Goal: Download file/media

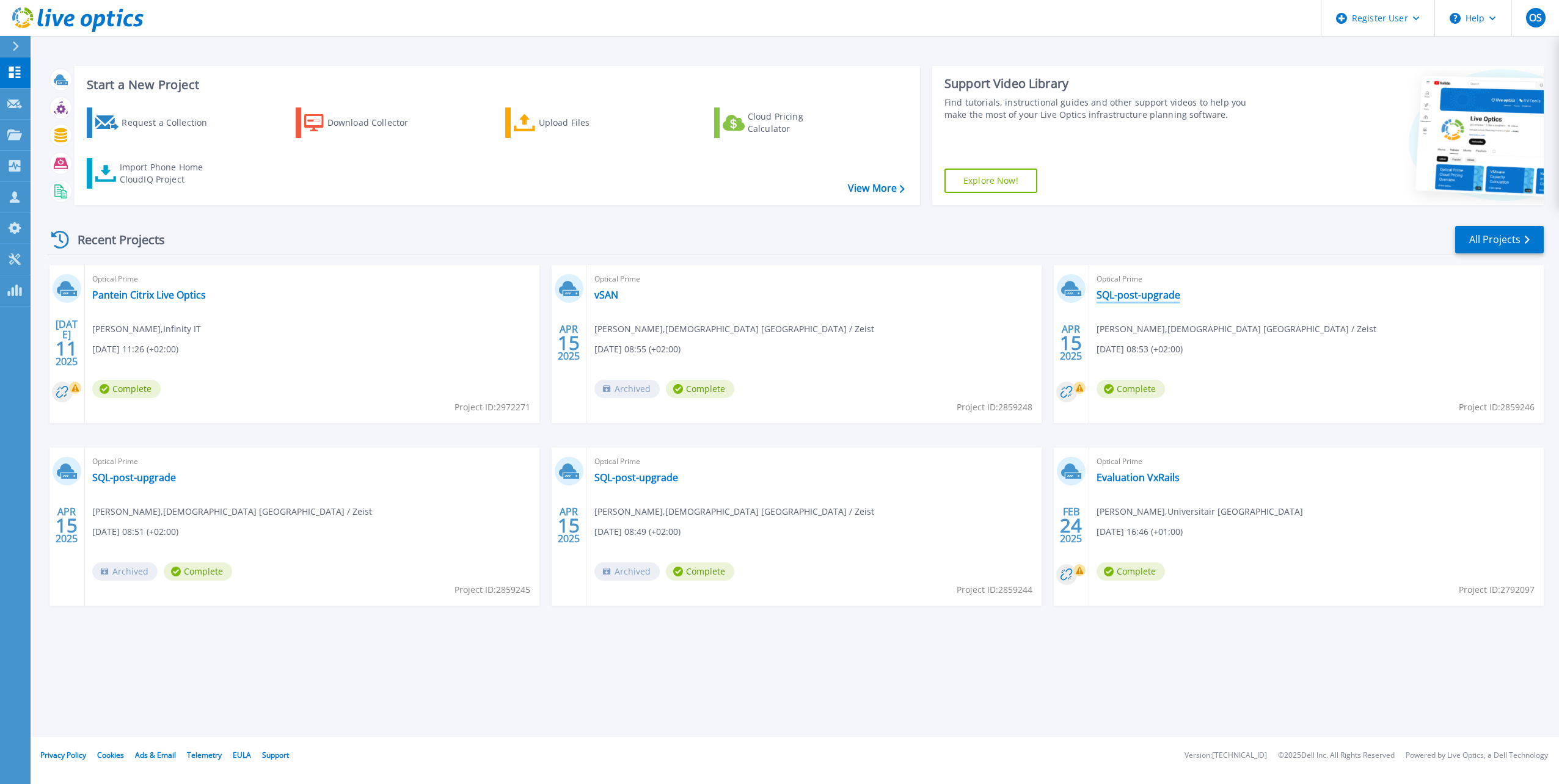
click at [1142, 294] on link "SQL-post-upgrade" at bounding box center [1138, 295] width 84 height 12
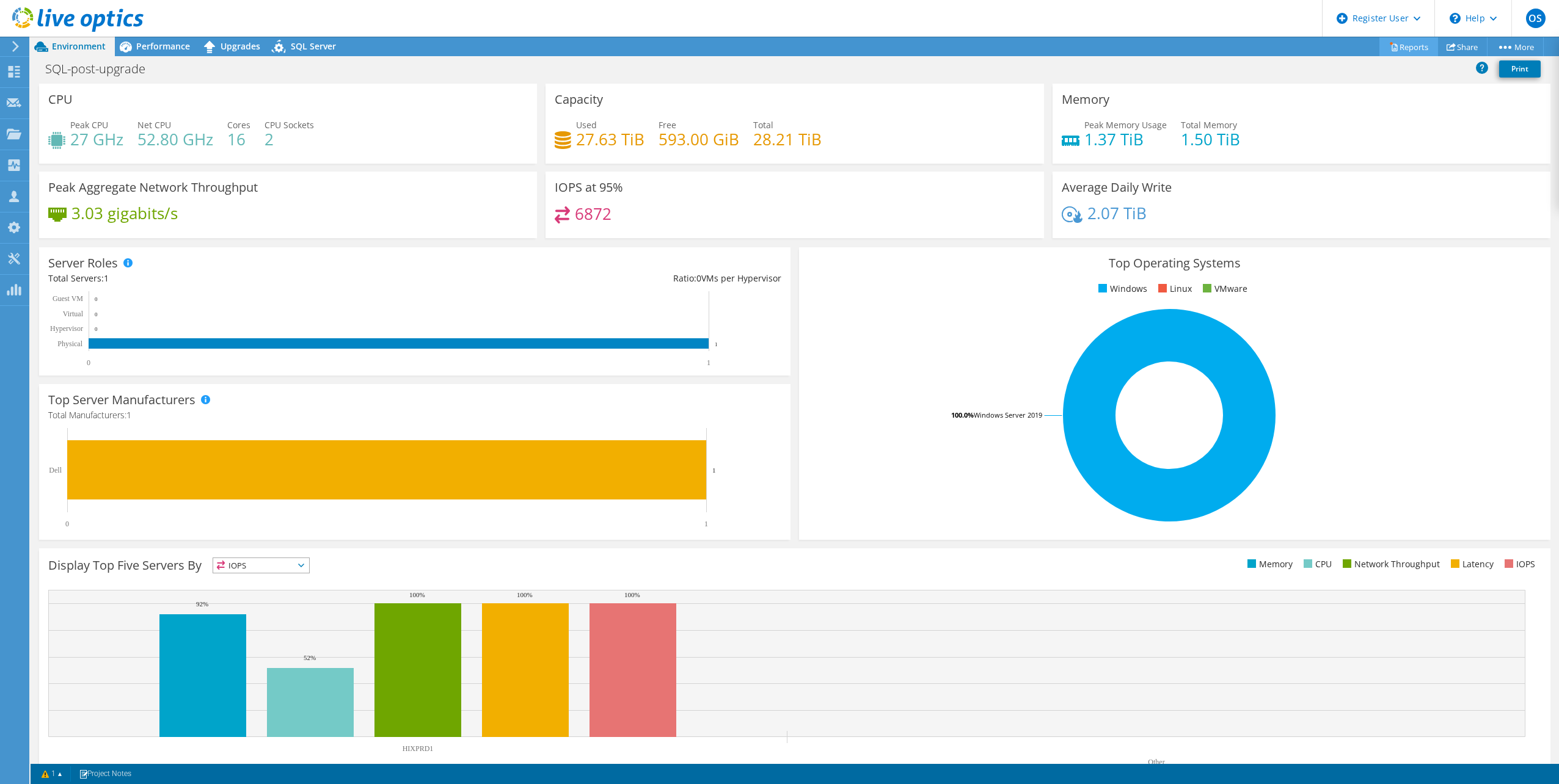
click at [1405, 47] on link "Reports" at bounding box center [1408, 47] width 59 height 19
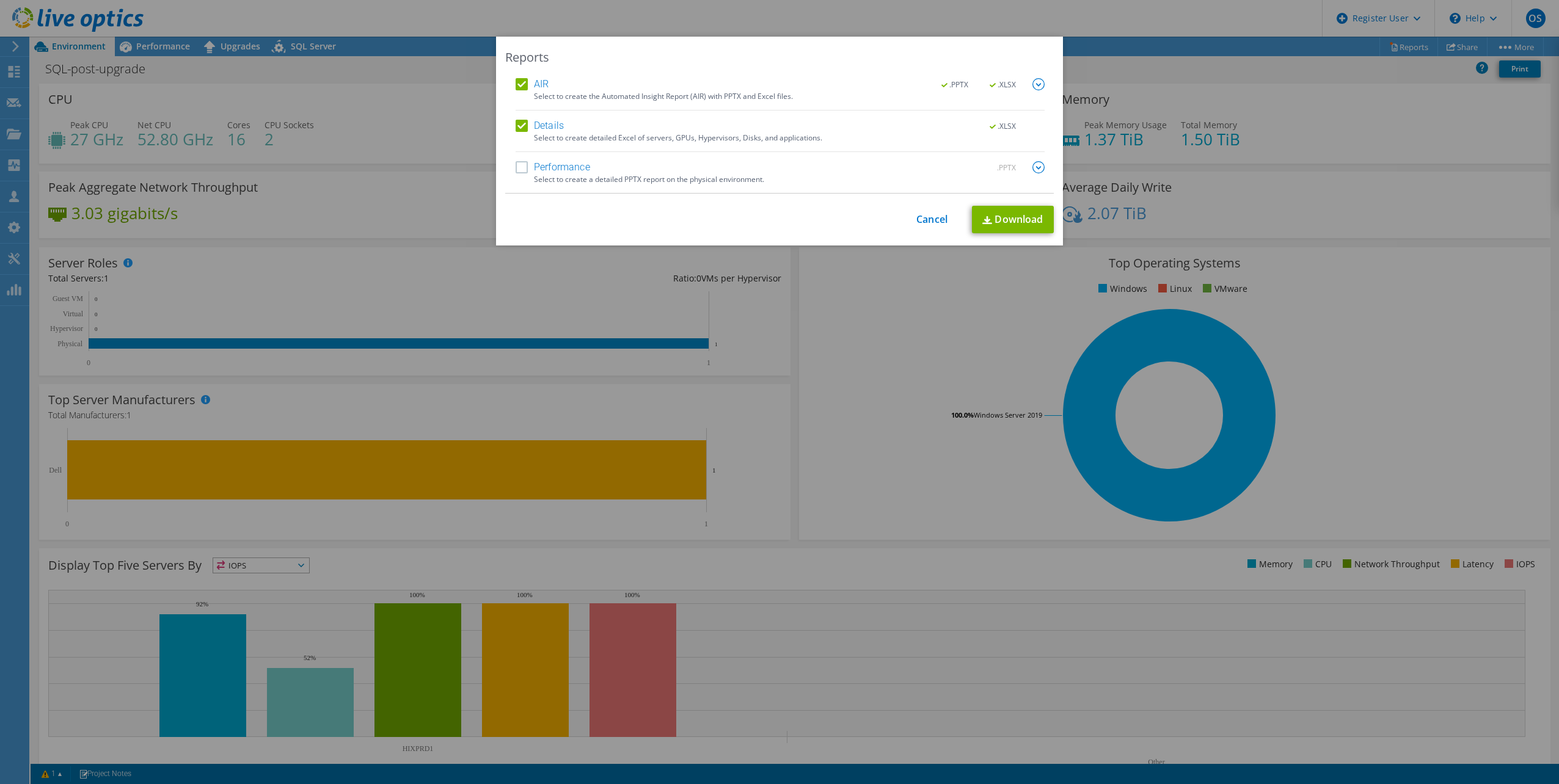
click at [526, 178] on div "Performance .PPTX Select to create a detailed PPTX report on the physical envir…" at bounding box center [780, 177] width 529 height 32
click at [516, 171] on label "Performance" at bounding box center [553, 167] width 74 height 12
click at [0, 0] on input "Performance" at bounding box center [0, 0] width 0 height 0
click at [1010, 217] on link "Download" at bounding box center [1012, 219] width 82 height 28
click at [1435, 308] on div "Reports AIR .PPTX .XLSX Select to create the Automated Insight Report (AIR) wit…" at bounding box center [780, 391] width 1559 height 710
